Goal: Task Accomplishment & Management: Use online tool/utility

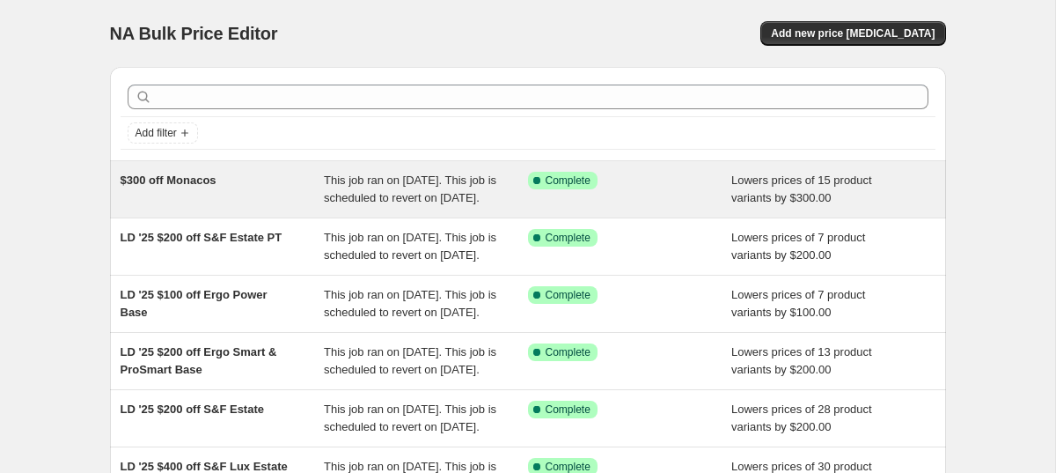
click at [356, 184] on span "This job ran on [DATE]. This job is scheduled to revert on [DATE]." at bounding box center [410, 188] width 172 height 31
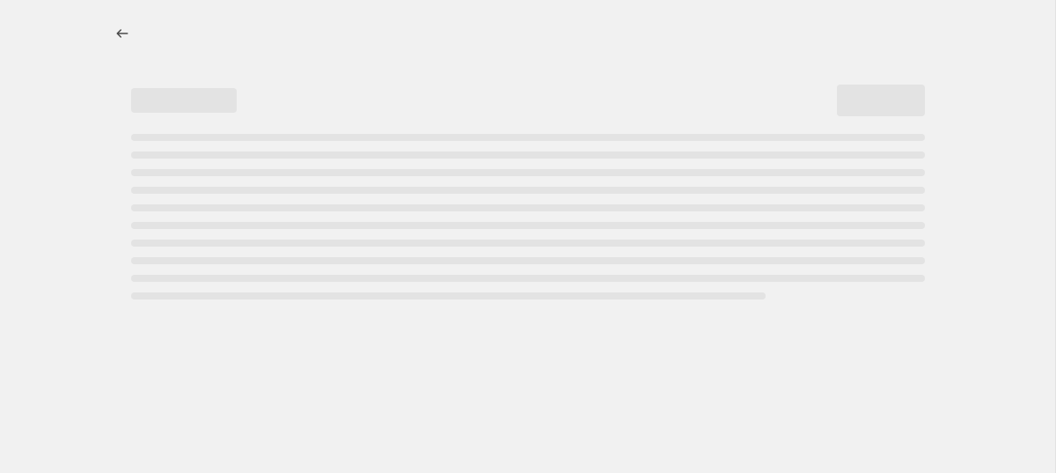
select select "by"
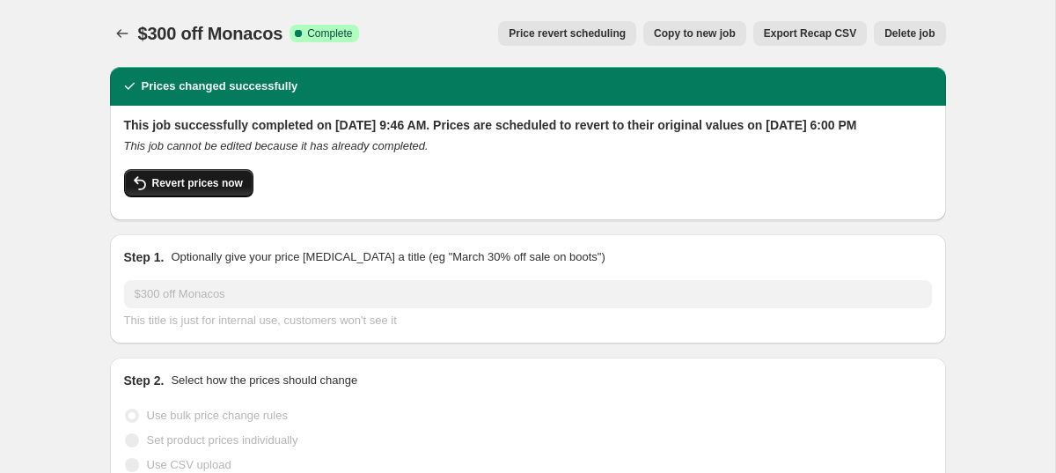
click at [235, 190] on span "Revert prices now" at bounding box center [197, 183] width 91 height 14
checkbox input "false"
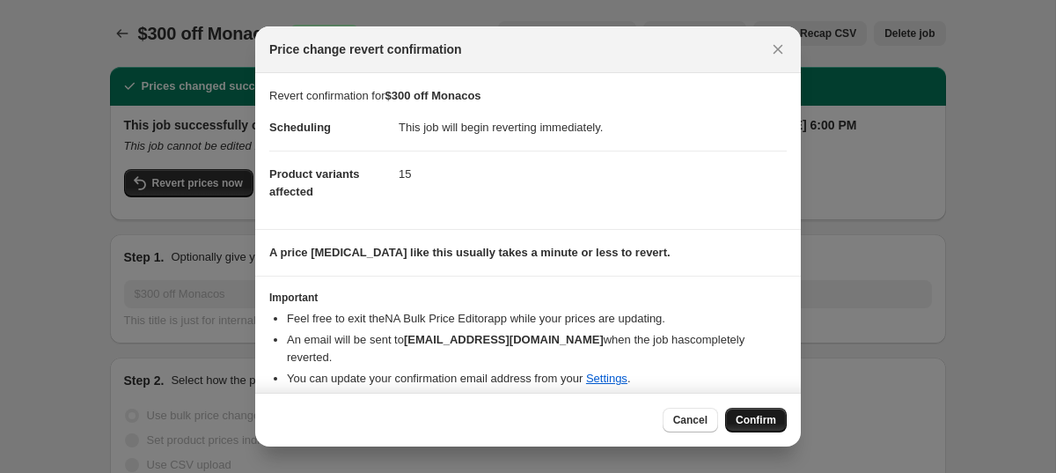
click at [765, 424] on span "Confirm" at bounding box center [756, 420] width 40 height 14
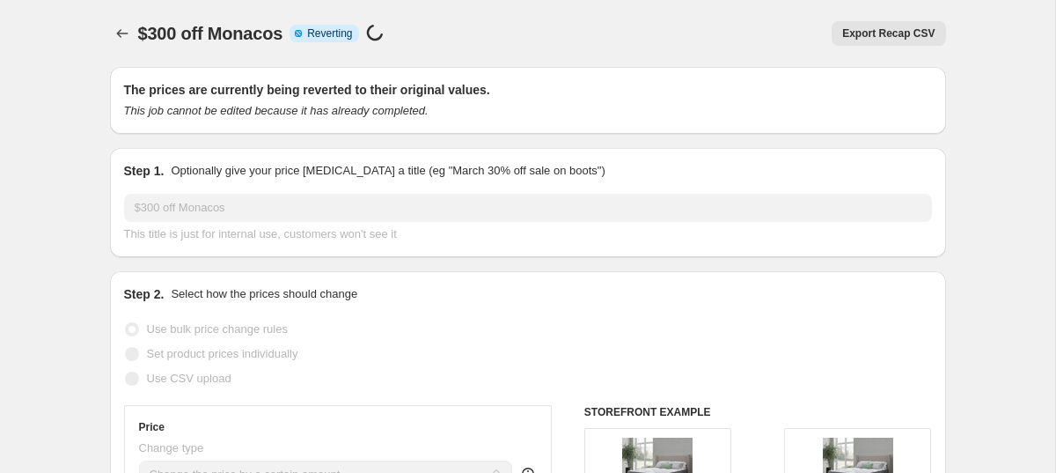
select select "by"
